Goal: Task Accomplishment & Management: Use online tool/utility

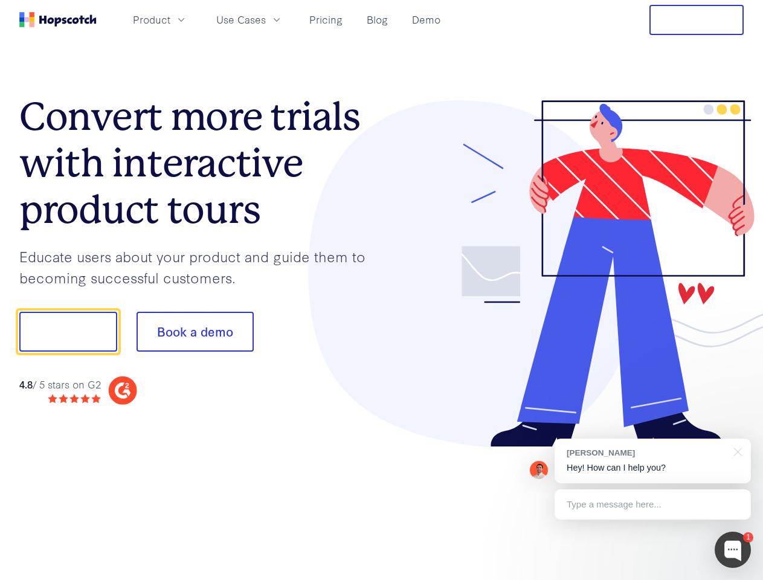
click at [382, 290] on div at bounding box center [563, 273] width 362 height 347
click at [170, 19] on span "Product" at bounding box center [151, 19] width 37 height 15
click at [266, 19] on span "Use Cases" at bounding box center [241, 19] width 50 height 15
click at [697, 20] on button "Free Trial" at bounding box center [696, 20] width 94 height 30
click at [68, 332] on button "Show me!" at bounding box center [68, 332] width 98 height 40
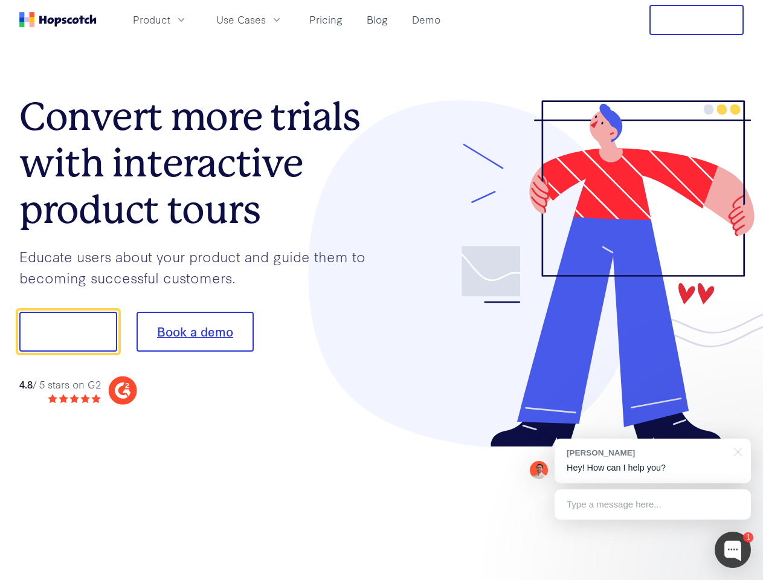
click at [195, 332] on button "Book a demo" at bounding box center [195, 332] width 117 height 40
click at [733, 550] on div at bounding box center [733, 550] width 36 height 36
click at [652, 461] on div "[PERSON_NAME] Hey! How can I help you?" at bounding box center [653, 461] width 196 height 45
click at [736, 451] on div at bounding box center [637, 330] width 227 height 403
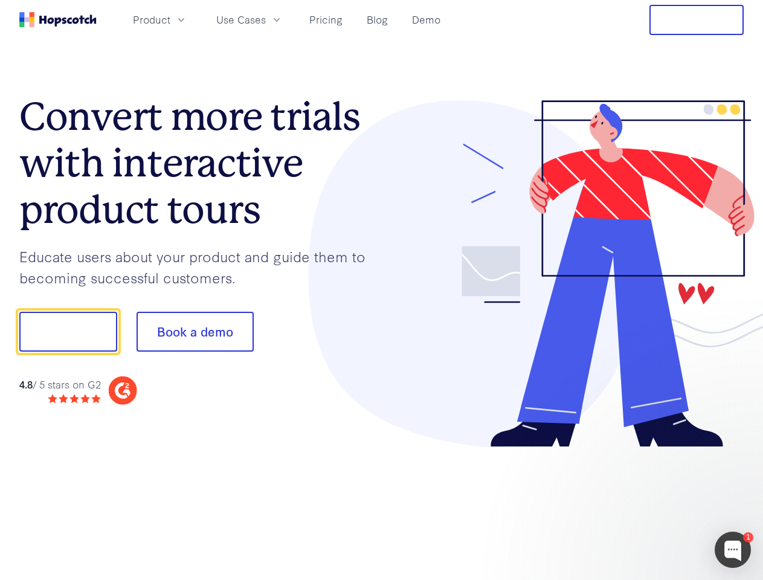
click at [652, 504] on div at bounding box center [637, 330] width 227 height 403
